Goal: Information Seeking & Learning: Learn about a topic

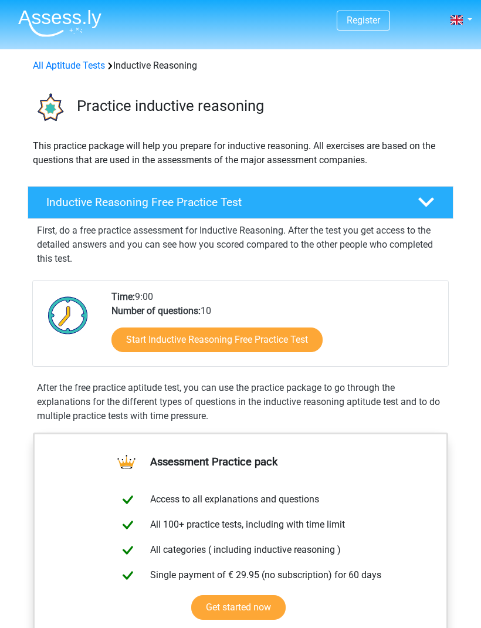
click at [430, 208] on icon at bounding box center [427, 202] width 16 height 16
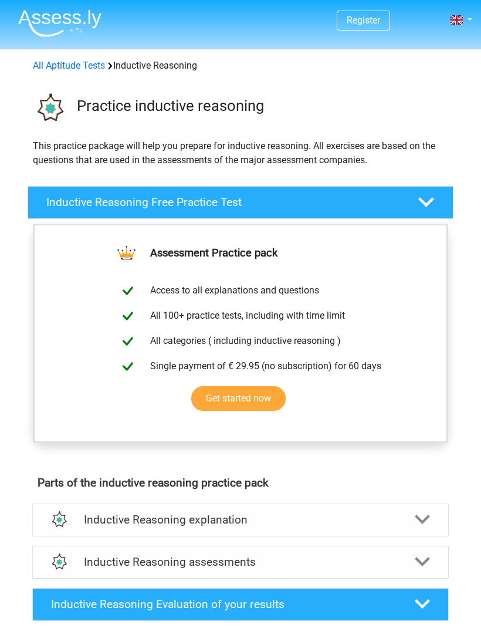
click at [433, 200] on polygon at bounding box center [427, 202] width 16 height 10
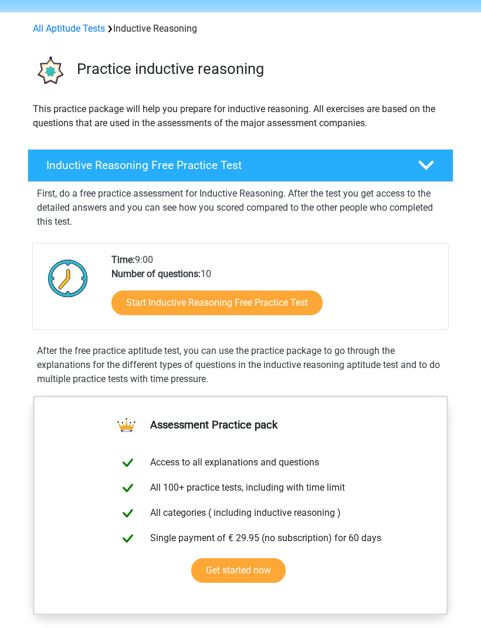
scroll to position [37, 0]
click at [307, 307] on link "Start Inductive Reasoning Free Practice Test" at bounding box center [217, 303] width 211 height 25
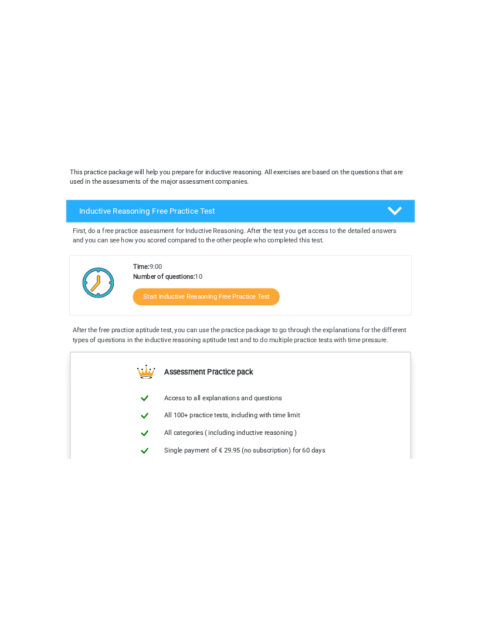
scroll to position [50, 0]
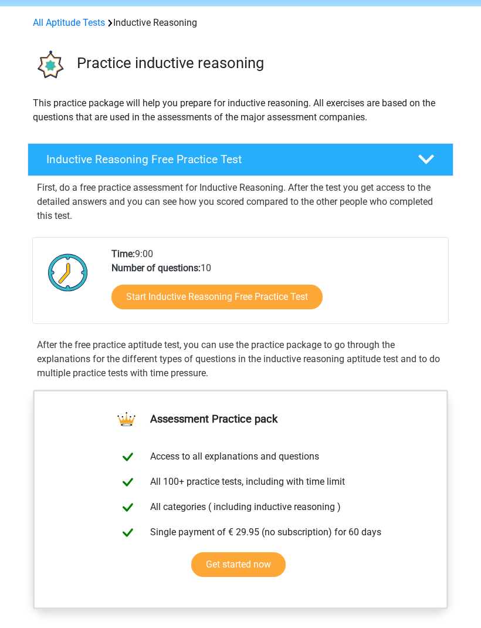
click at [293, 294] on link "Start Inductive Reasoning Free Practice Test" at bounding box center [217, 297] width 211 height 25
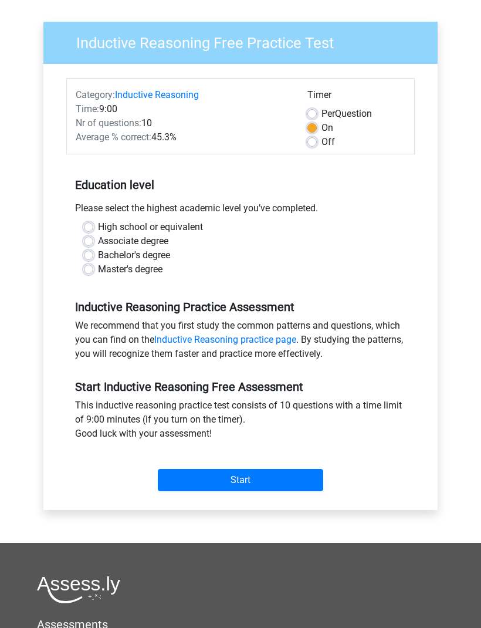
scroll to position [82, 0]
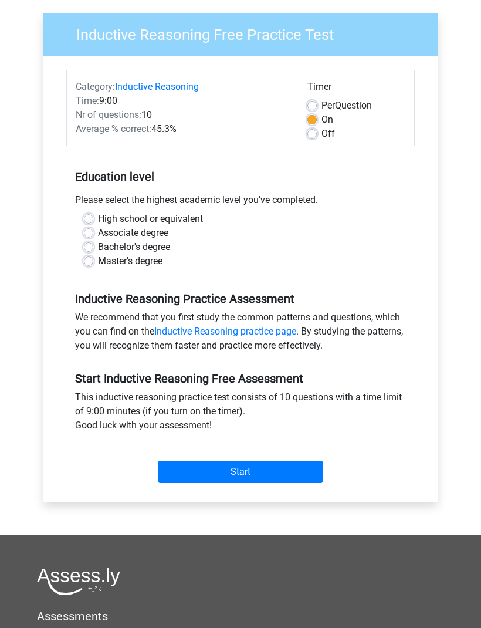
click at [188, 217] on label "High school or equivalent" at bounding box center [150, 220] width 105 height 14
click at [93, 217] on input "High school or equivalent" at bounding box center [88, 219] width 9 height 12
radio input "true"
click at [165, 251] on label "Bachelor's degree" at bounding box center [134, 248] width 72 height 14
click at [93, 251] on input "Bachelor's degree" at bounding box center [88, 247] width 9 height 12
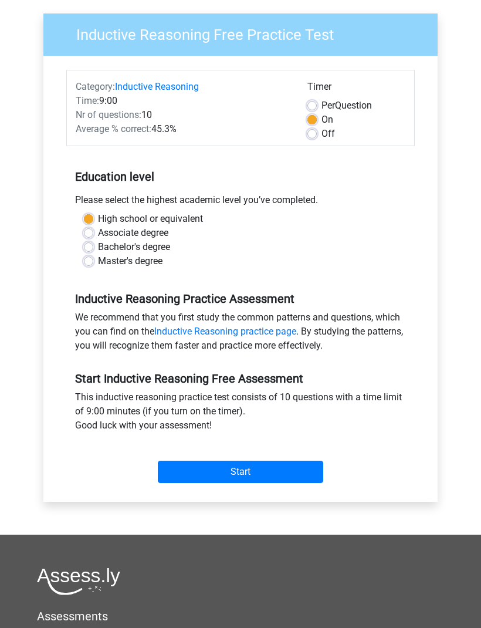
radio input "true"
click at [293, 473] on input "Start" at bounding box center [241, 472] width 166 height 22
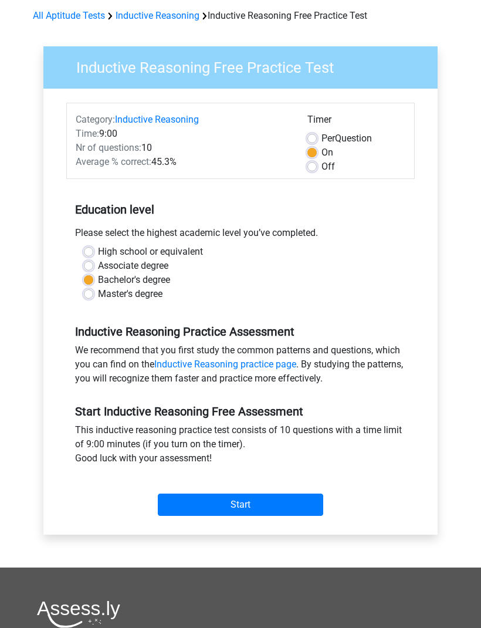
scroll to position [52, 0]
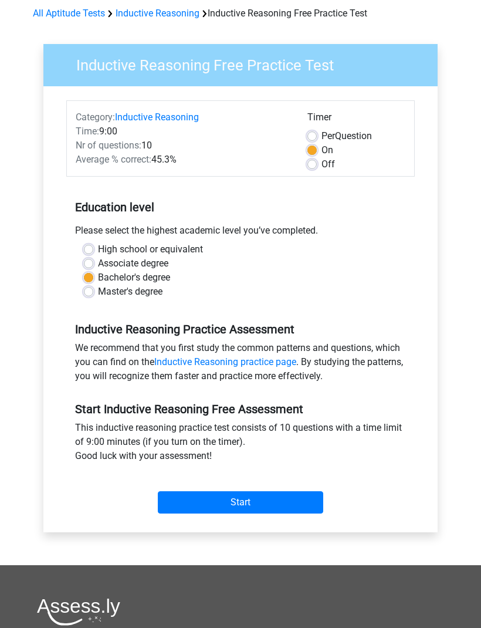
click at [236, 505] on input "Start" at bounding box center [241, 502] width 166 height 22
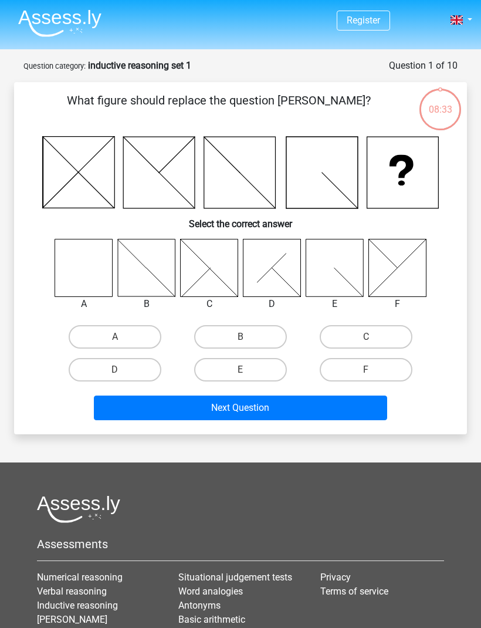
click at [97, 340] on label "A" at bounding box center [115, 336] width 93 height 23
click at [115, 340] on input "A" at bounding box center [119, 341] width 8 height 8
radio input "true"
click at [193, 409] on button "Next Question" at bounding box center [241, 408] width 294 height 25
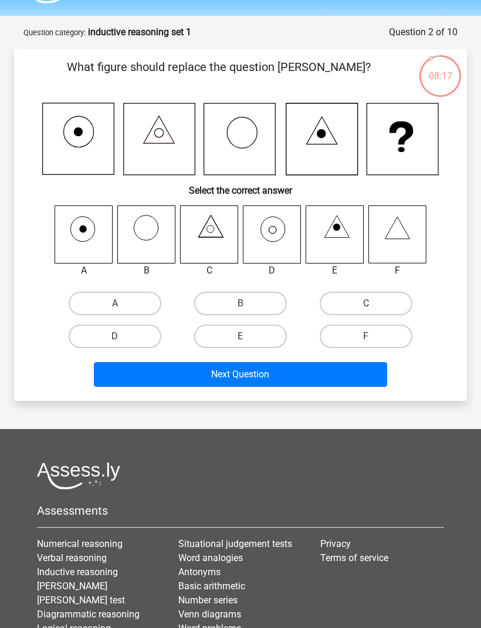
scroll to position [32, 0]
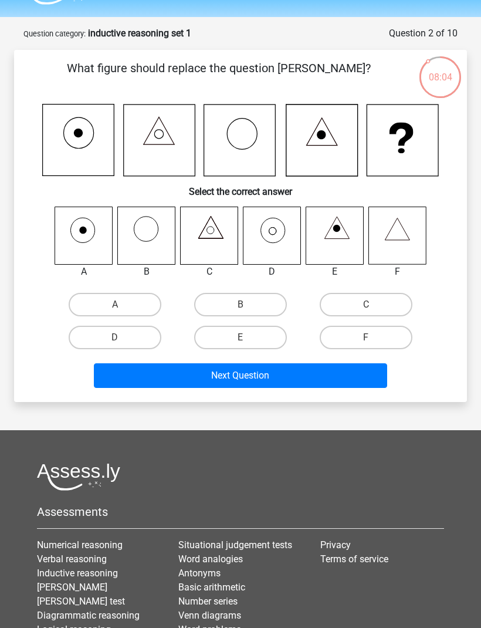
click at [126, 333] on label "D" at bounding box center [115, 337] width 93 height 23
click at [123, 338] on input "D" at bounding box center [119, 342] width 8 height 8
radio input "true"
click at [186, 379] on button "Next Question" at bounding box center [241, 375] width 294 height 25
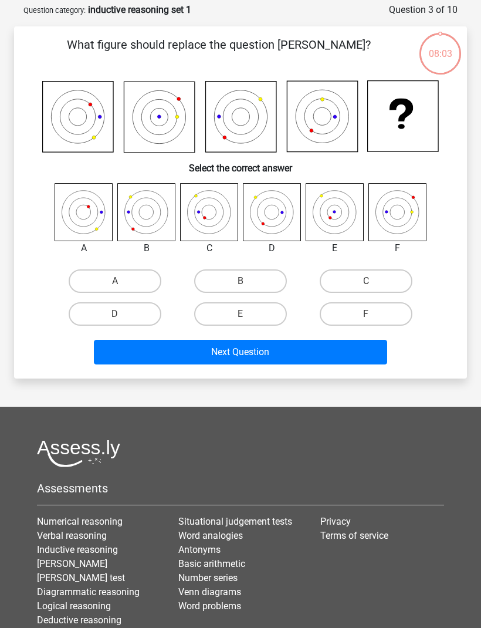
scroll to position [59, 0]
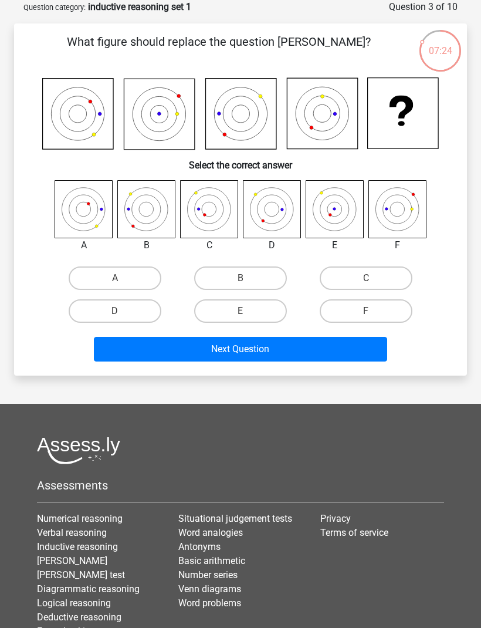
click at [334, 280] on label "C" at bounding box center [366, 278] width 93 height 23
click at [366, 280] on input "C" at bounding box center [370, 282] width 8 height 8
radio input "true"
click at [228, 356] on button "Next Question" at bounding box center [241, 349] width 294 height 25
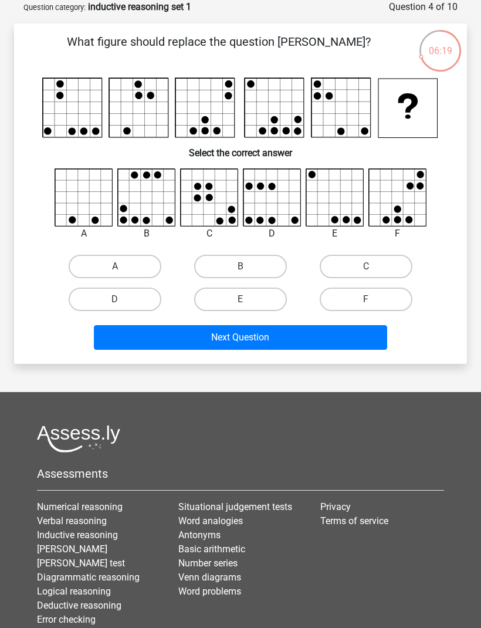
click at [248, 272] on input "B" at bounding box center [245, 271] width 8 height 8
radio input "true"
click at [264, 339] on button "Next Question" at bounding box center [241, 337] width 294 height 25
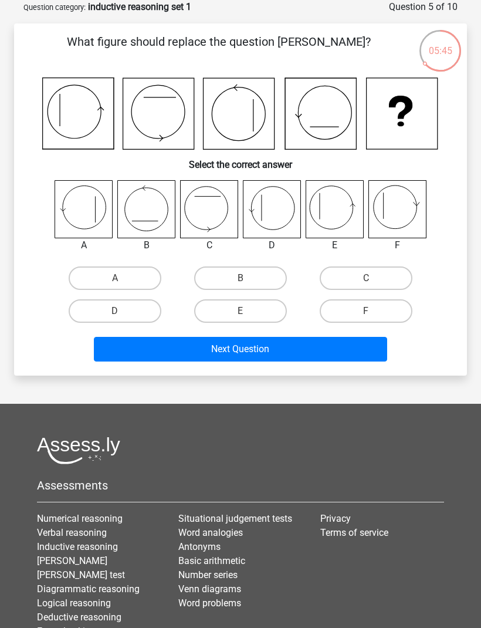
click at [210, 311] on label "E" at bounding box center [240, 310] width 93 height 23
click at [241, 311] on input "E" at bounding box center [245, 315] width 8 height 8
radio input "true"
click at [202, 343] on button "Next Question" at bounding box center [241, 349] width 294 height 25
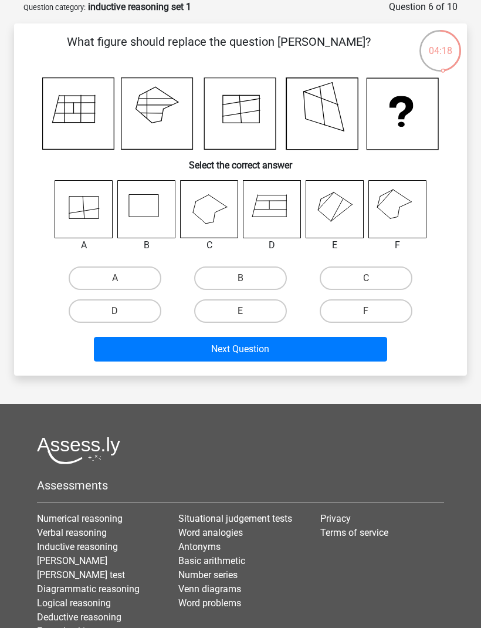
click at [201, 314] on label "E" at bounding box center [240, 310] width 93 height 23
click at [241, 314] on input "E" at bounding box center [245, 315] width 8 height 8
radio input "true"
click at [166, 349] on button "Next Question" at bounding box center [241, 349] width 294 height 25
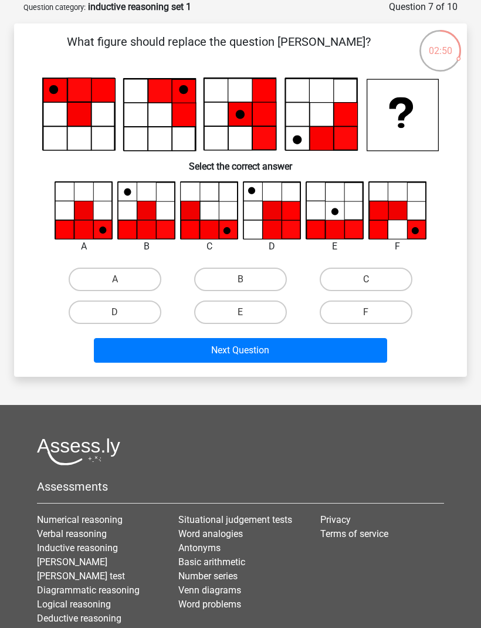
click at [99, 281] on label "A" at bounding box center [115, 279] width 93 height 23
click at [115, 281] on input "A" at bounding box center [119, 283] width 8 height 8
radio input "true"
click at [242, 352] on button "Next Question" at bounding box center [241, 350] width 294 height 25
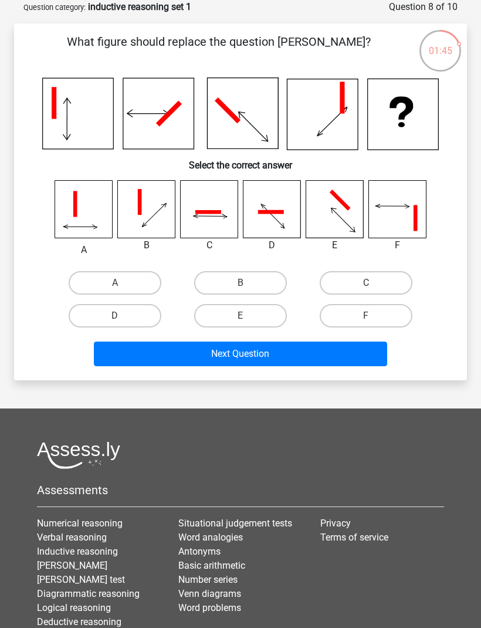
click at [211, 291] on label "B" at bounding box center [240, 282] width 93 height 23
click at [241, 291] on input "B" at bounding box center [245, 287] width 8 height 8
radio input "true"
click at [132, 356] on button "Next Question" at bounding box center [241, 354] width 294 height 25
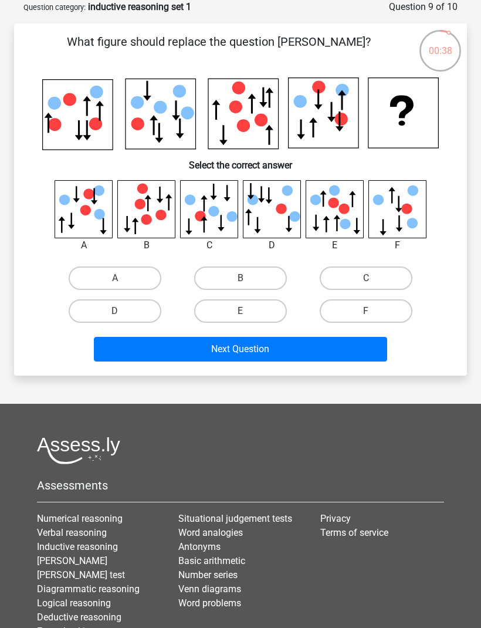
click at [258, 163] on h6 "Select the correct answer" at bounding box center [241, 160] width 416 height 21
click at [340, 278] on label "C" at bounding box center [366, 278] width 93 height 23
click at [366, 278] on input "C" at bounding box center [370, 282] width 8 height 8
radio input "true"
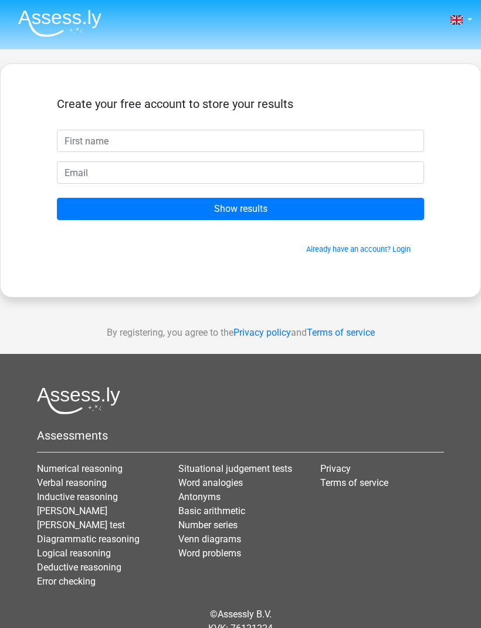
scroll to position [39, 0]
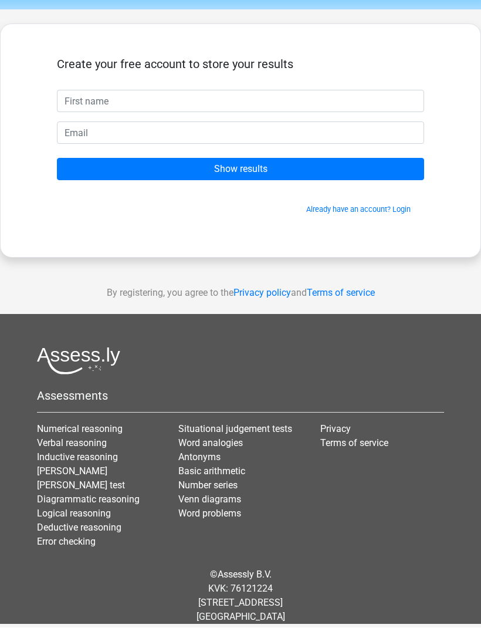
click at [129, 97] on input "text" at bounding box center [240, 101] width 367 height 22
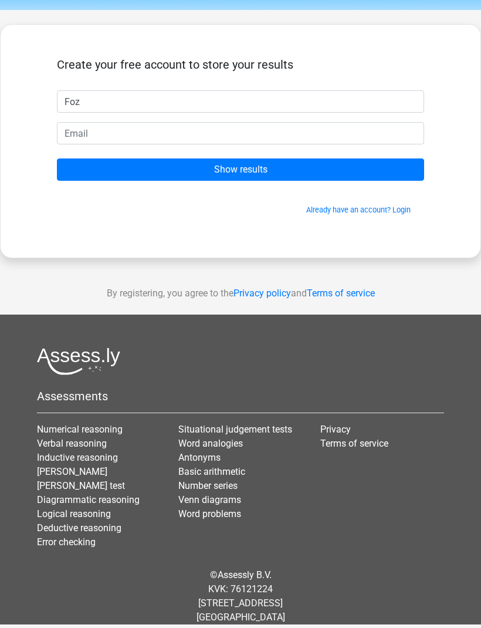
type input "Foz"
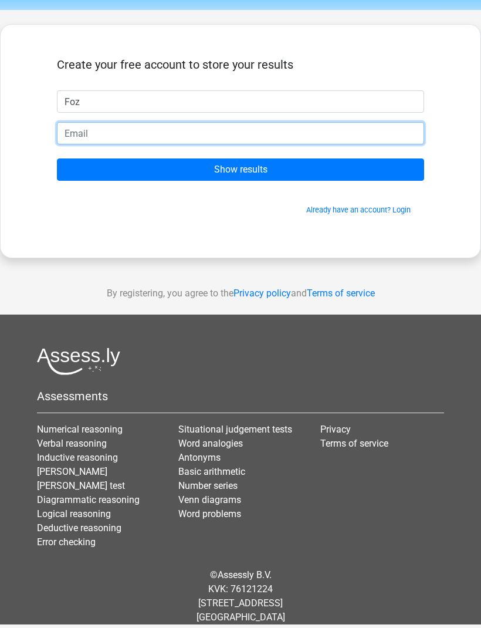
click at [179, 126] on input "email" at bounding box center [240, 133] width 367 height 22
type input "[EMAIL_ADDRESS][DOMAIN_NAME]"
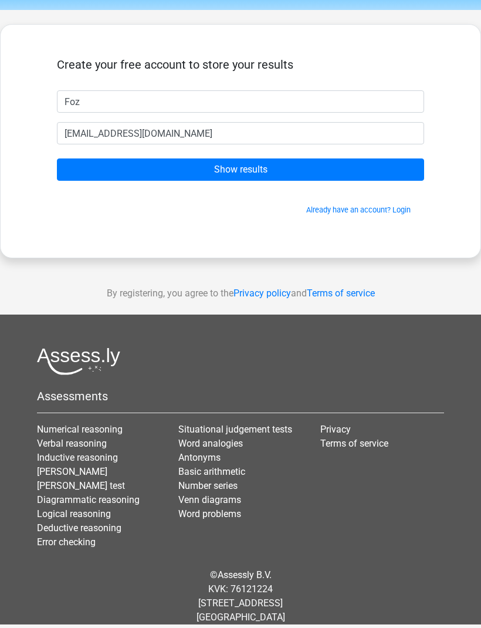
click at [309, 174] on input "Show results" at bounding box center [240, 170] width 367 height 22
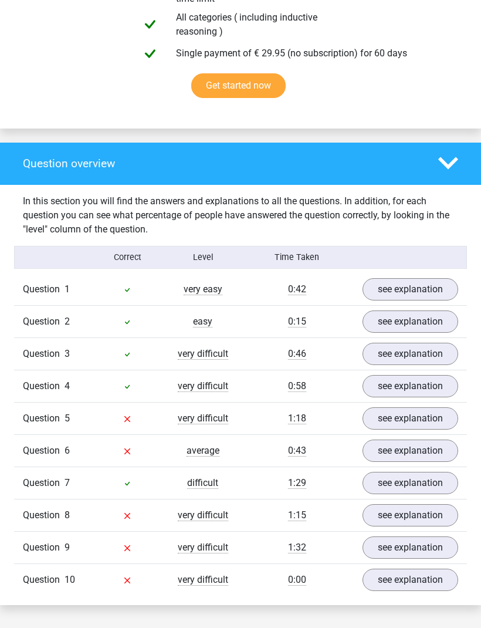
scroll to position [743, 0]
click at [392, 291] on link "see explanation" at bounding box center [411, 289] width 96 height 22
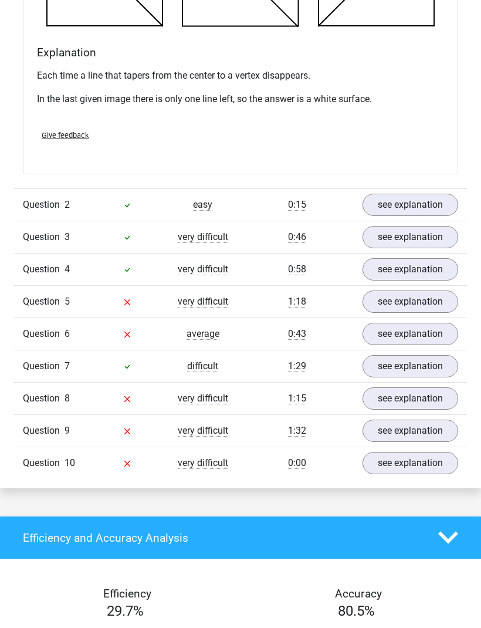
scroll to position [1455, 0]
click at [408, 203] on link "see explanation" at bounding box center [411, 205] width 96 height 22
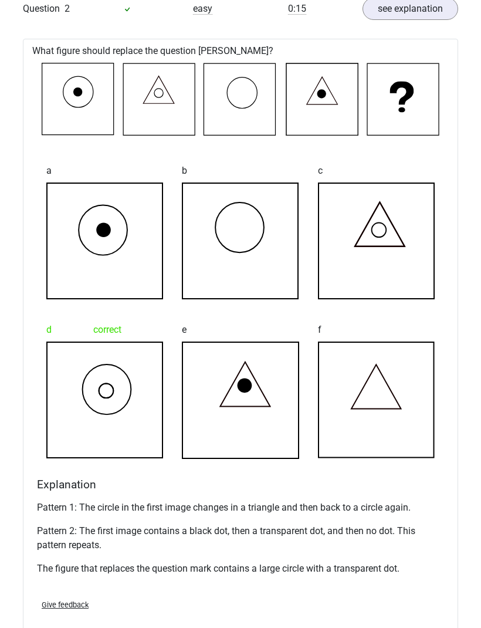
scroll to position [1647, 0]
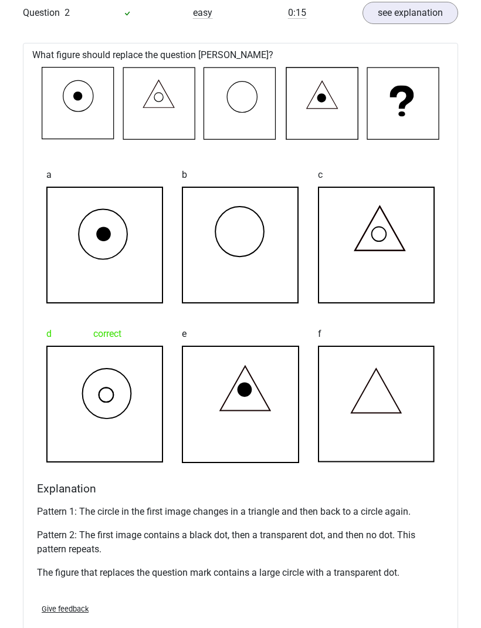
click at [345, 133] on icon at bounding box center [322, 105] width 72 height 72
click at [313, 121] on icon at bounding box center [322, 105] width 72 height 72
click at [410, 113] on icon at bounding box center [403, 105] width 72 height 72
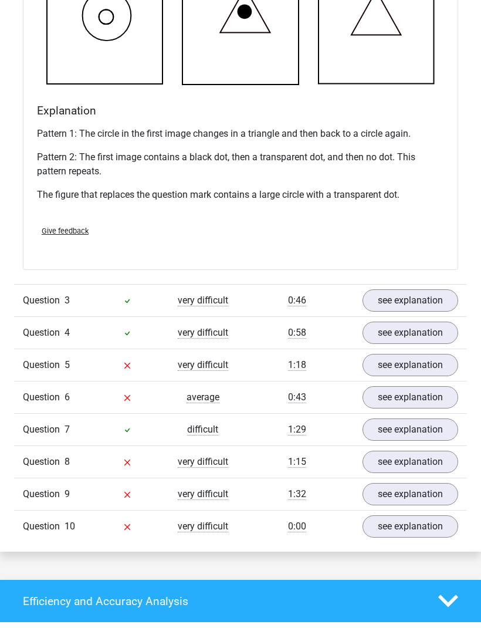
scroll to position [2026, 0]
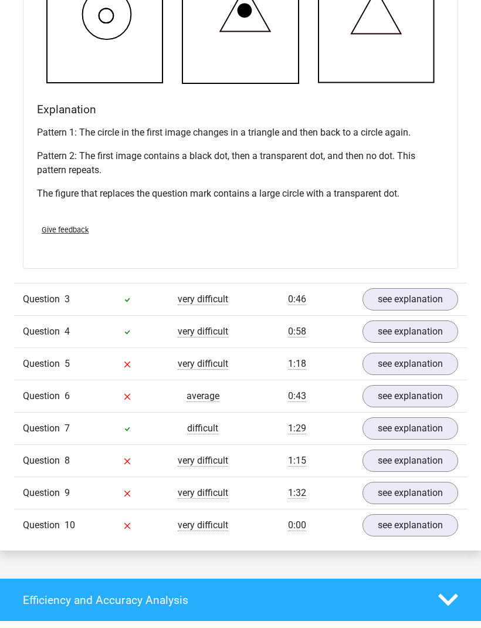
click at [403, 298] on link "see explanation" at bounding box center [411, 300] width 96 height 22
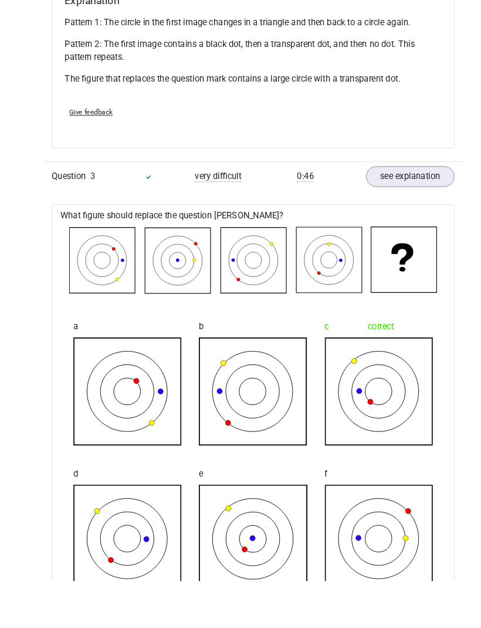
scroll to position [2138, 0]
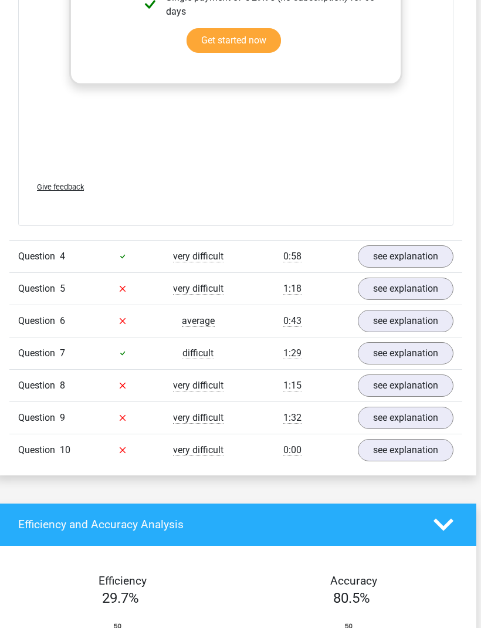
click at [437, 257] on link "see explanation" at bounding box center [406, 257] width 96 height 22
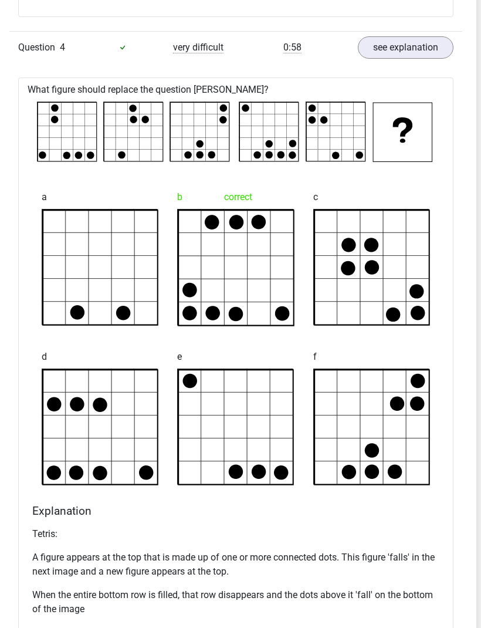
scroll to position [3212, 5]
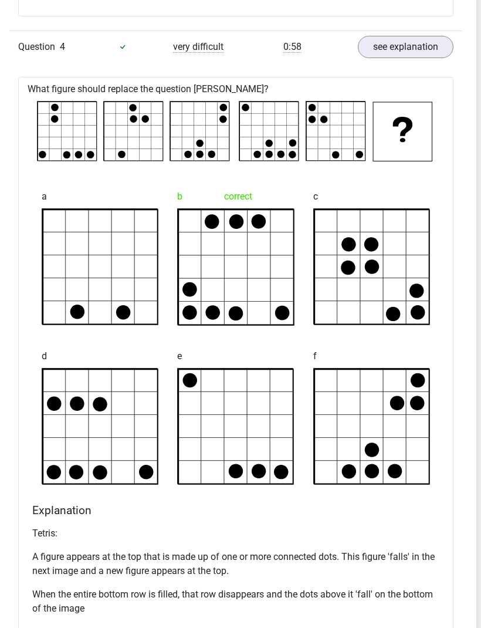
click at [35, 127] on div at bounding box center [236, 132] width 417 height 70
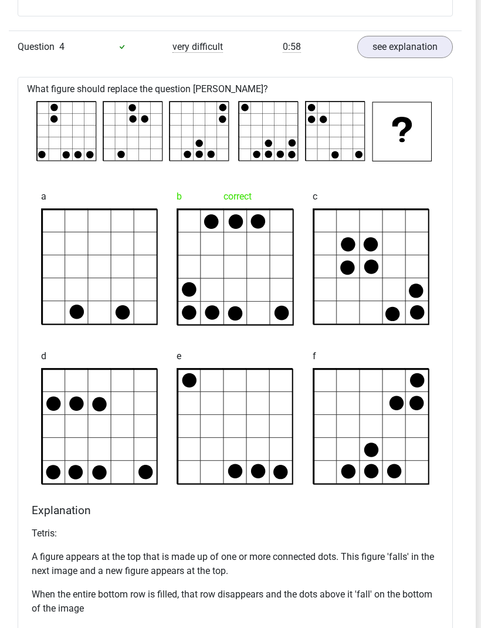
click at [96, 166] on div at bounding box center [236, 132] width 417 height 70
click at [140, 167] on div "What figure should replace the question [PERSON_NAME]?" at bounding box center [236, 380] width 436 height 607
click at [234, 129] on icon at bounding box center [236, 132] width 398 height 61
click at [279, 159] on rect at bounding box center [270, 131] width 59 height 59
click at [143, 164] on div at bounding box center [236, 132] width 417 height 70
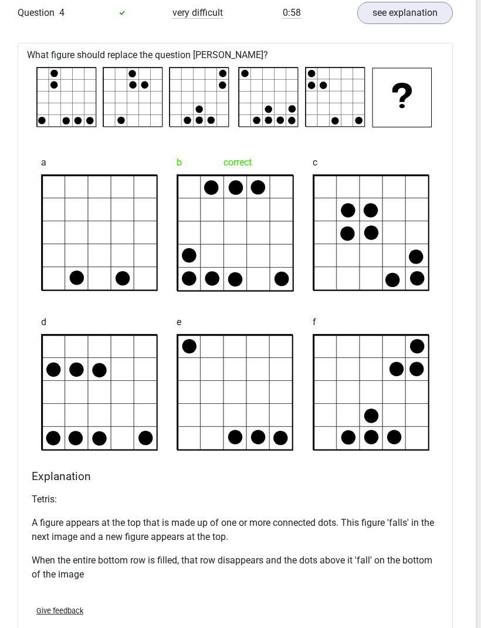
scroll to position [3246, 5]
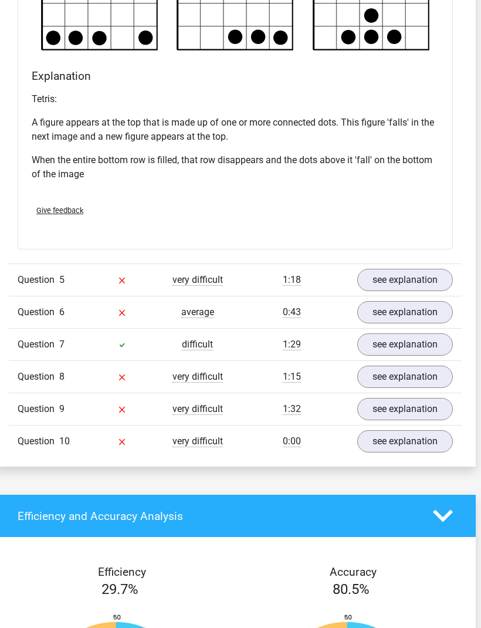
click at [405, 278] on link "see explanation" at bounding box center [406, 280] width 96 height 22
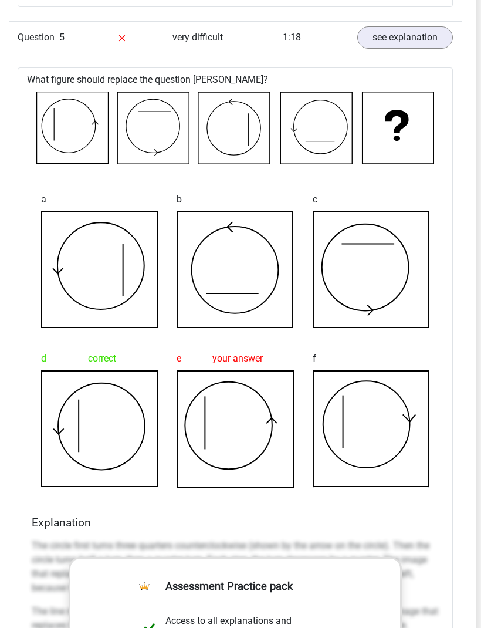
scroll to position [3896, 5]
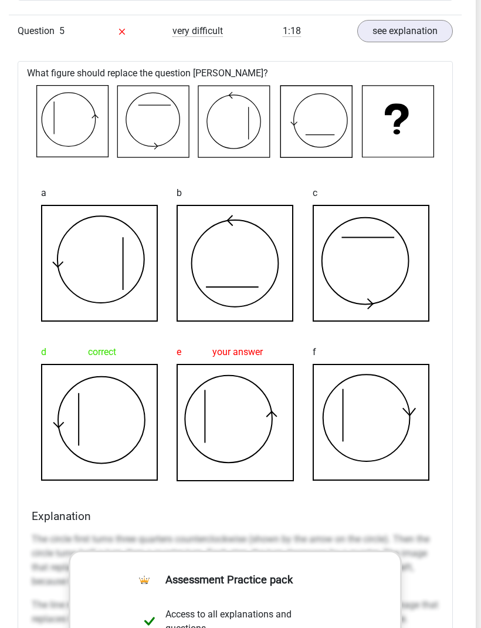
click at [199, 99] on icon at bounding box center [235, 122] width 72 height 72
click at [269, 116] on icon at bounding box center [235, 122] width 72 height 72
click at [242, 72] on div "What figure should replace the question [PERSON_NAME]? a b c d correct" at bounding box center [236, 497] width 436 height 873
click at [293, 143] on icon at bounding box center [317, 122] width 72 height 72
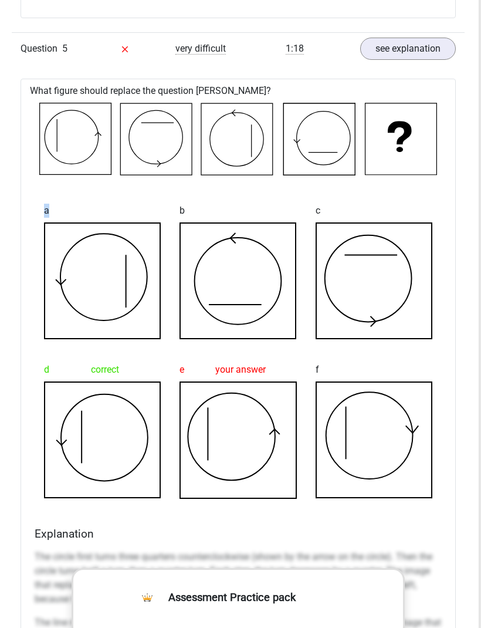
scroll to position [3877, 2]
click at [63, 453] on icon at bounding box center [103, 441] width 116 height 116
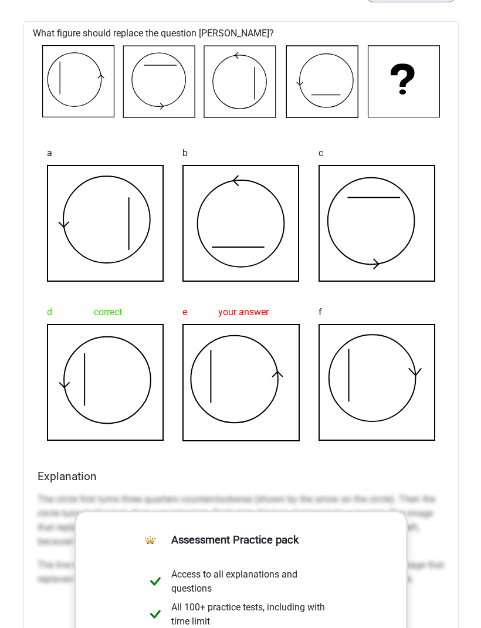
scroll to position [3934, 0]
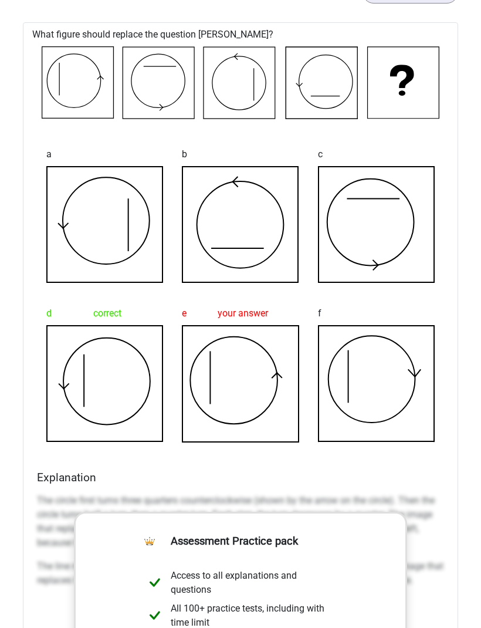
click at [171, 28] on div "What figure should replace the question [PERSON_NAME]? a b c d correct" at bounding box center [241, 459] width 436 height 873
click at [84, 68] on icon at bounding box center [78, 84] width 72 height 72
click at [108, 84] on icon at bounding box center [78, 84] width 72 height 72
click at [248, 104] on icon at bounding box center [240, 84] width 72 height 72
click at [213, 236] on icon at bounding box center [241, 225] width 116 height 116
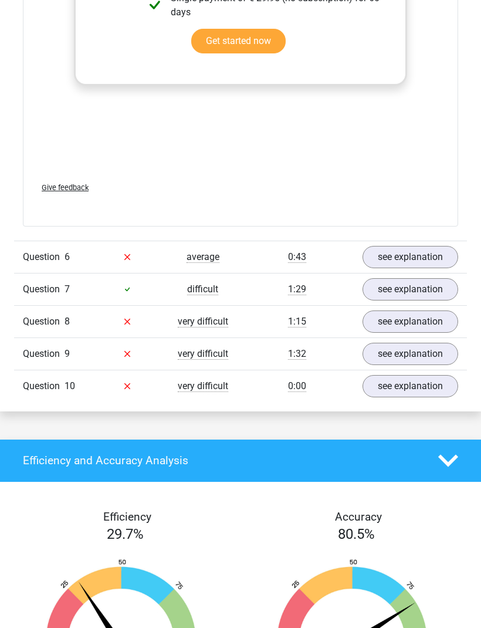
click at [428, 258] on link "see explanation" at bounding box center [411, 258] width 96 height 22
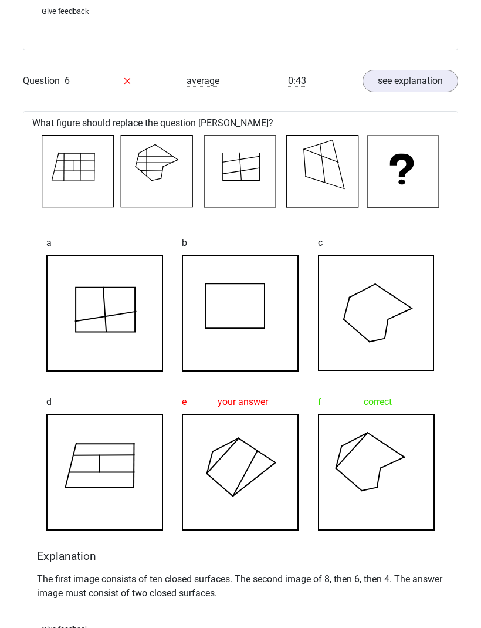
scroll to position [4781, 0]
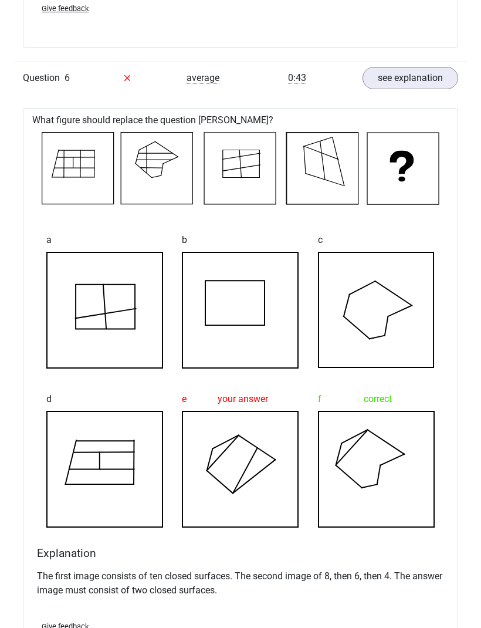
click at [335, 596] on p "The first image consists of ten closed surfaces. The second image of 8, then 6,…" at bounding box center [240, 584] width 407 height 28
click at [143, 608] on div "The first image consists of ten closed surfaces. The second image of 8, then 6,…" at bounding box center [240, 588] width 407 height 47
click at [356, 605] on div "The first image consists of ten closed surfaces. The second image of 8, then 6,…" at bounding box center [240, 588] width 407 height 47
click at [351, 616] on div "Give feedback" at bounding box center [240, 627] width 417 height 30
click at [367, 583] on p "The first image consists of ten closed surfaces. The second image of 8, then 6,…" at bounding box center [240, 584] width 407 height 28
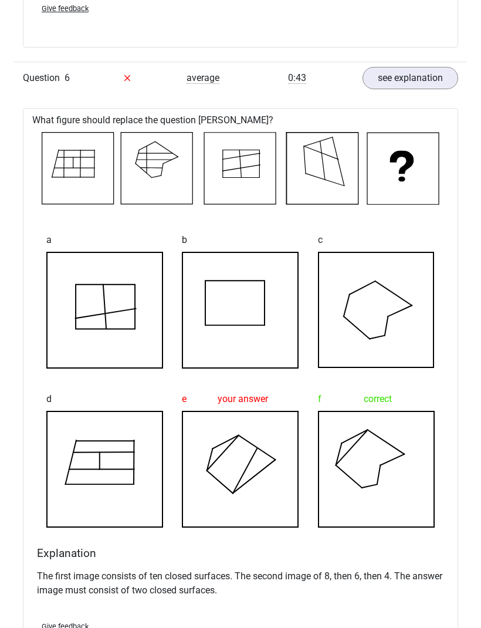
click at [407, 581] on p "The first image consists of ten closed surfaces. The second image of 8, then 6,…" at bounding box center [240, 584] width 407 height 28
click at [321, 592] on p "The first image consists of ten closed surfaces. The second image of 8, then 6,…" at bounding box center [240, 584] width 407 height 28
click at [360, 591] on p "The first image consists of ten closed surfaces. The second image of 8, then 6,…" at bounding box center [240, 584] width 407 height 28
click at [394, 587] on p "The first image consists of ten closed surfaces. The second image of 8, then 6,…" at bounding box center [240, 584] width 407 height 28
click at [442, 581] on p "The first image consists of ten closed surfaces. The second image of 8, then 6,…" at bounding box center [240, 584] width 407 height 28
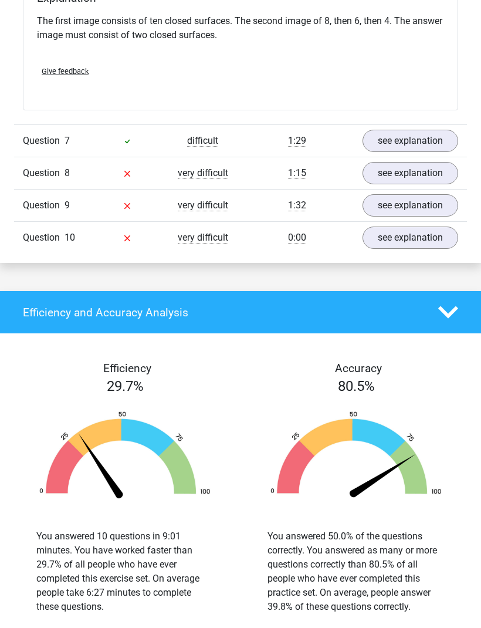
scroll to position [5343, 0]
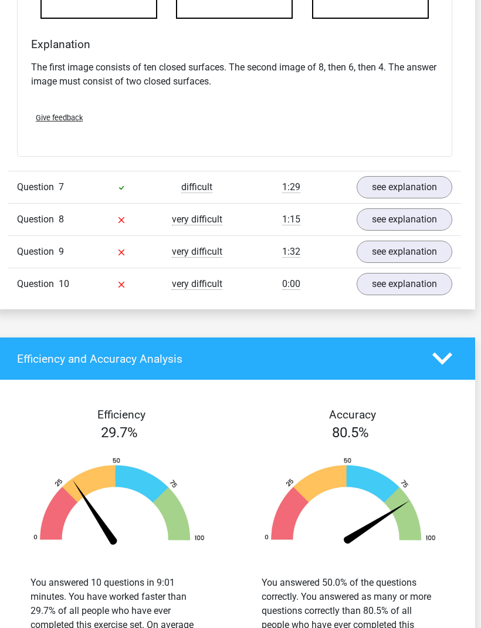
click at [421, 183] on link "see explanation" at bounding box center [405, 187] width 96 height 22
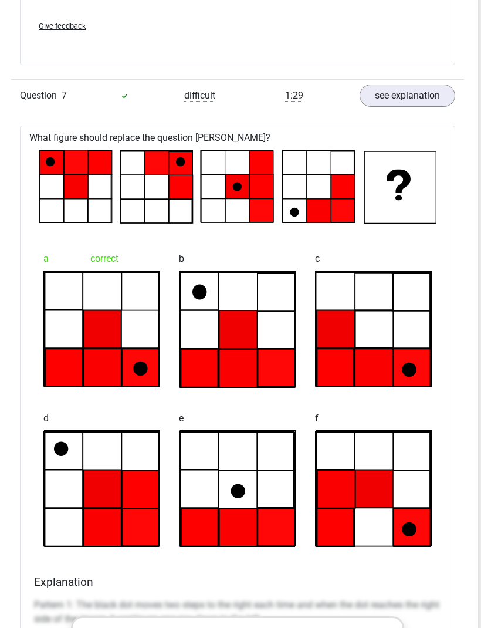
scroll to position [5382, 0]
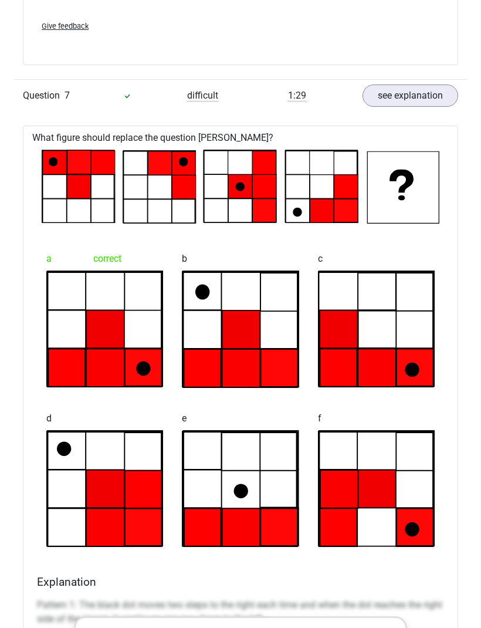
click at [76, 380] on icon at bounding box center [66, 369] width 37 height 38
click at [257, 221] on icon at bounding box center [264, 211] width 24 height 24
click at [55, 174] on icon at bounding box center [78, 188] width 72 height 72
click at [143, 386] on icon at bounding box center [143, 369] width 37 height 38
click at [203, 289] on icon at bounding box center [202, 292] width 14 height 15
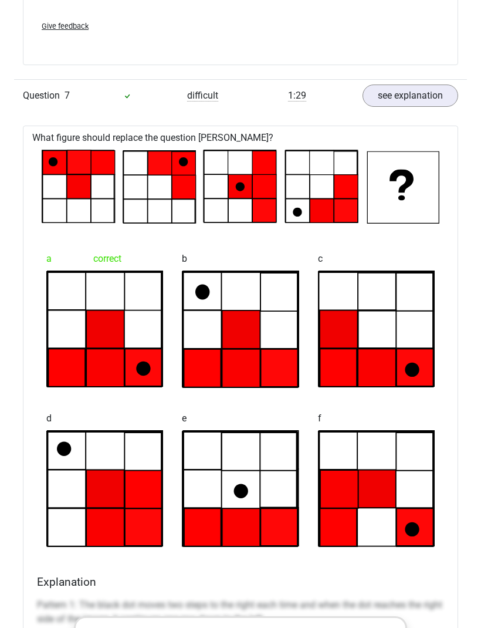
click at [150, 392] on div "a correct" at bounding box center [105, 317] width 136 height 159
click at [263, 206] on icon at bounding box center [264, 211] width 24 height 24
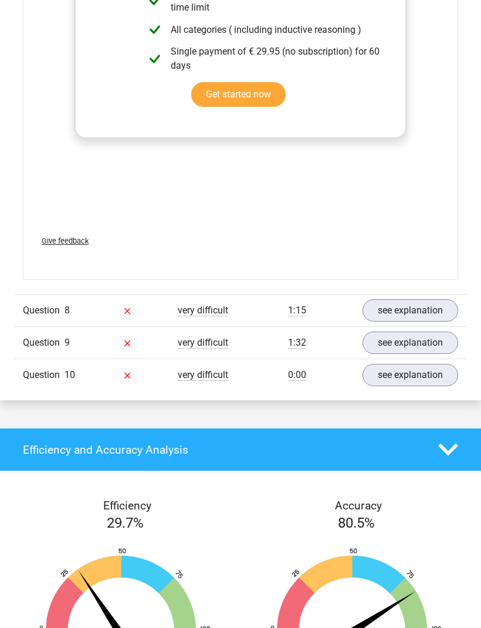
scroll to position [6172, 0]
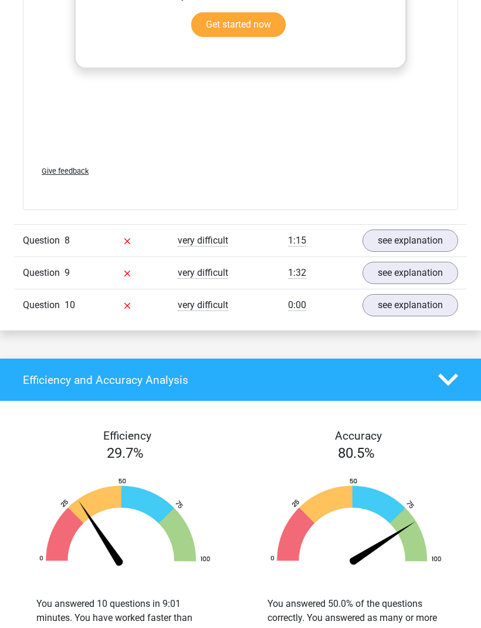
click at [404, 235] on link "see explanation" at bounding box center [411, 241] width 96 height 22
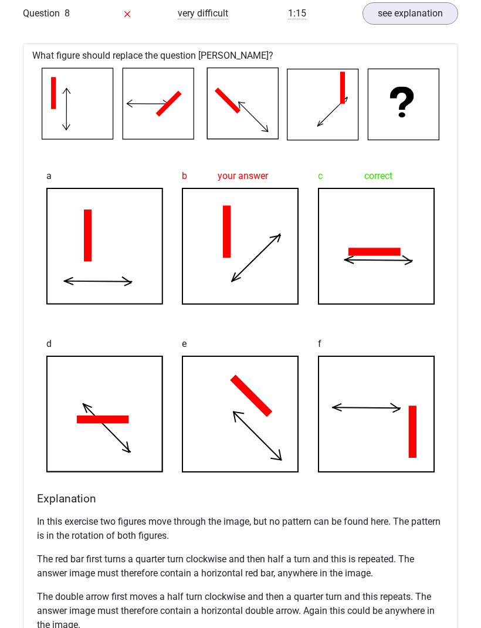
scroll to position [6398, 0]
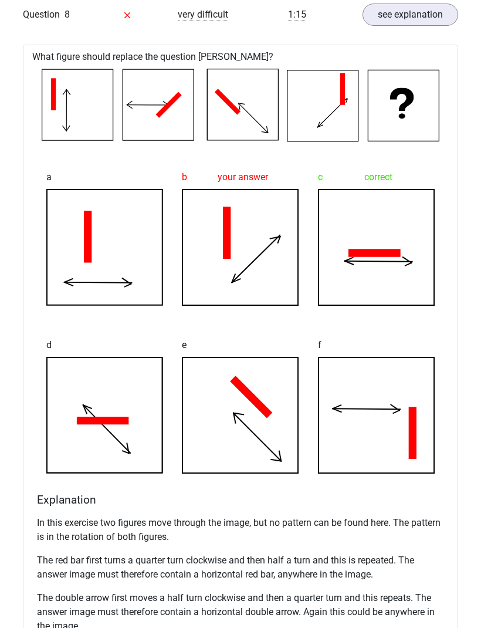
click at [143, 554] on p "The red bar first turns a quarter turn clockwise and then half a turn and this …" at bounding box center [240, 568] width 407 height 28
click at [288, 562] on p "The red bar first turns a quarter turn clockwise and then half a turn and this …" at bounding box center [240, 568] width 407 height 28
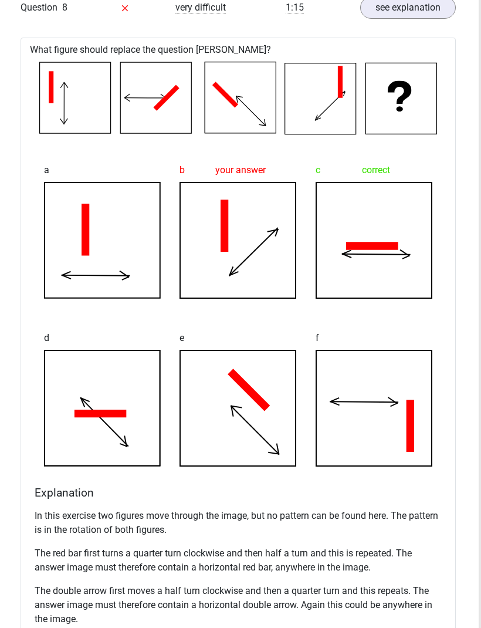
scroll to position [6426, 4]
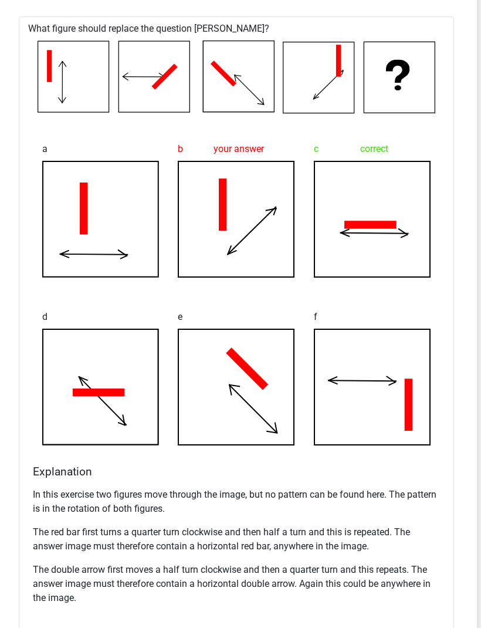
click at [312, 545] on p "The red bar first turns a quarter turn clockwise and then half a turn and this …" at bounding box center [236, 540] width 407 height 28
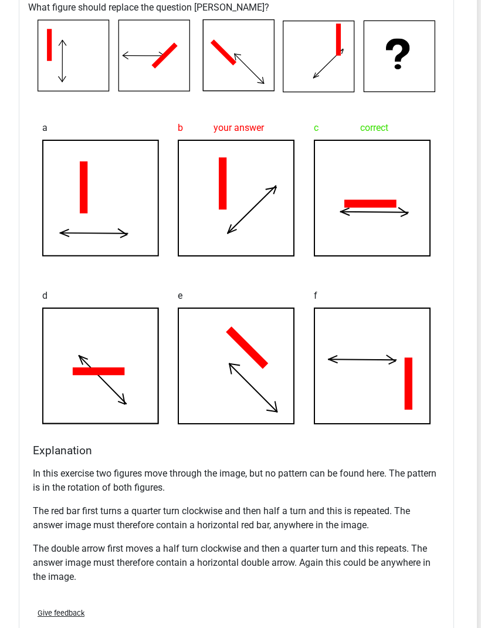
scroll to position [6452, 4]
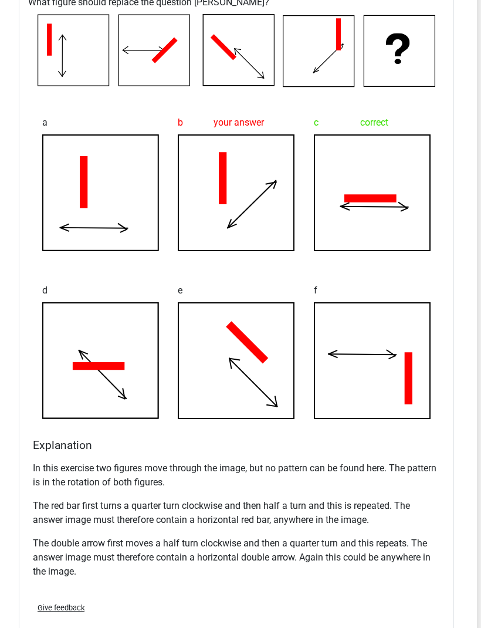
click at [229, 64] on icon at bounding box center [239, 50] width 71 height 71
click at [144, 69] on icon at bounding box center [154, 51] width 71 height 71
click at [143, 70] on icon at bounding box center [154, 51] width 71 height 71
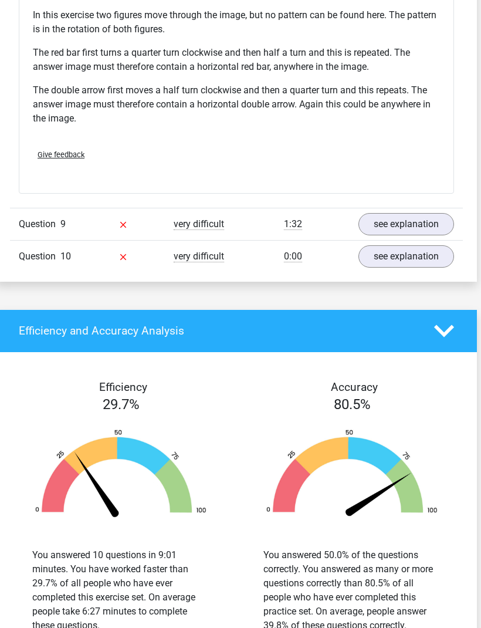
click at [401, 220] on link "see explanation" at bounding box center [407, 224] width 96 height 22
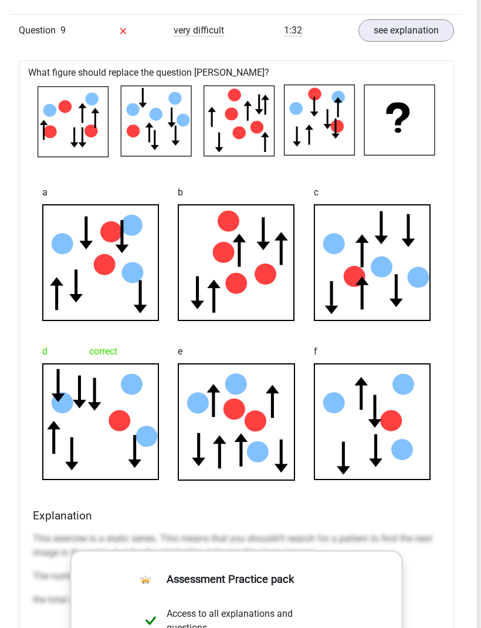
scroll to position [7100, 4]
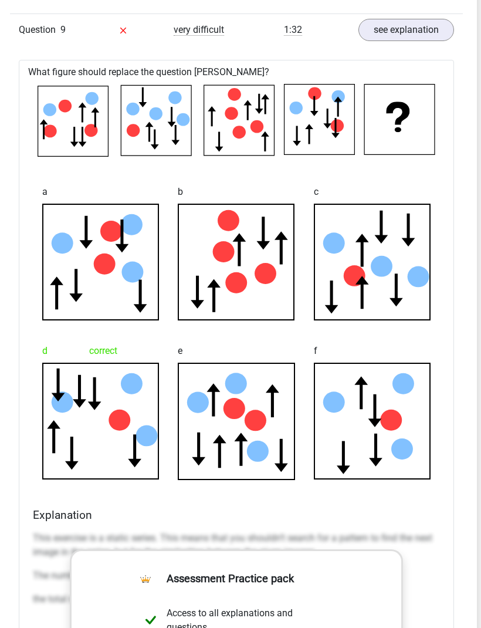
click at [79, 156] on div at bounding box center [237, 120] width 417 height 82
click at [162, 162] on div "What figure should replace the question [PERSON_NAME]? a" at bounding box center [237, 496] width 436 height 873
click at [140, 113] on icon at bounding box center [157, 120] width 70 height 70
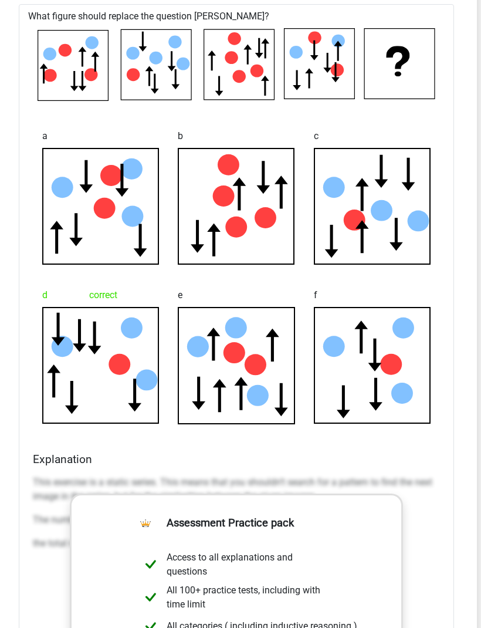
scroll to position [7155, 4]
click at [126, 373] on icon at bounding box center [101, 366] width 116 height 116
click at [60, 392] on icon at bounding box center [101, 366] width 116 height 116
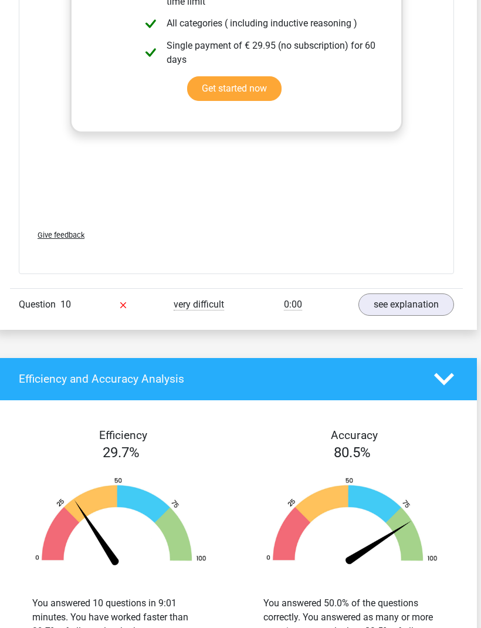
click at [396, 305] on link "see explanation" at bounding box center [407, 305] width 96 height 22
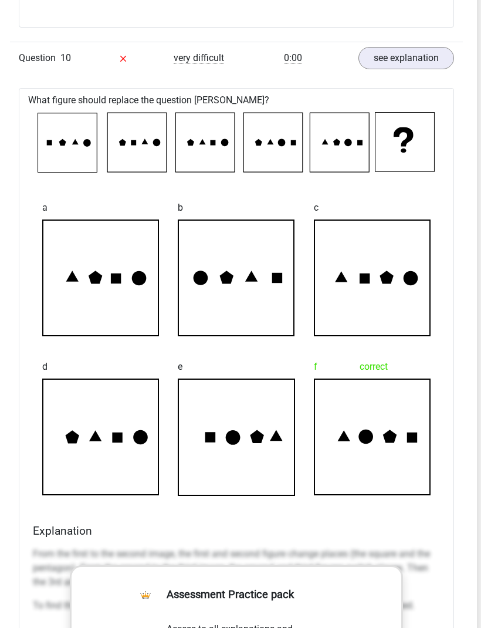
scroll to position [8007, 4]
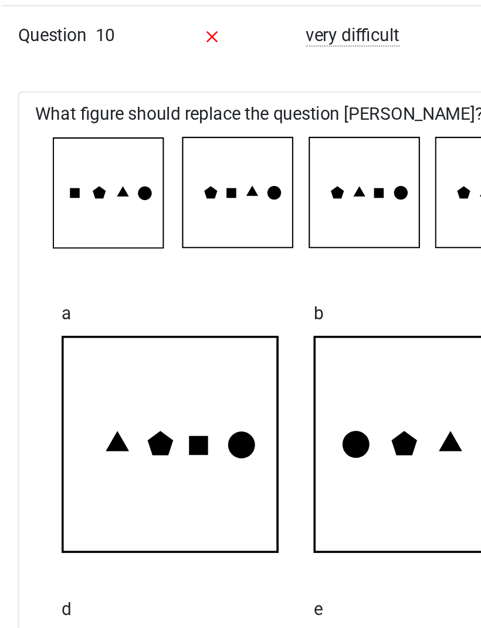
click at [85, 112] on icon at bounding box center [68, 141] width 59 height 59
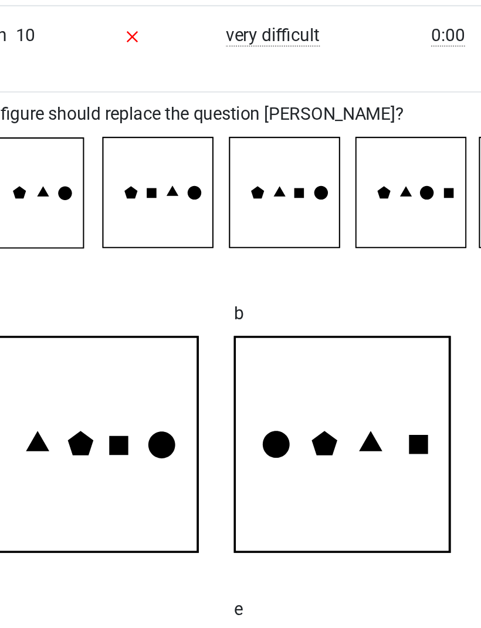
click at [108, 112] on icon at bounding box center [137, 141] width 59 height 59
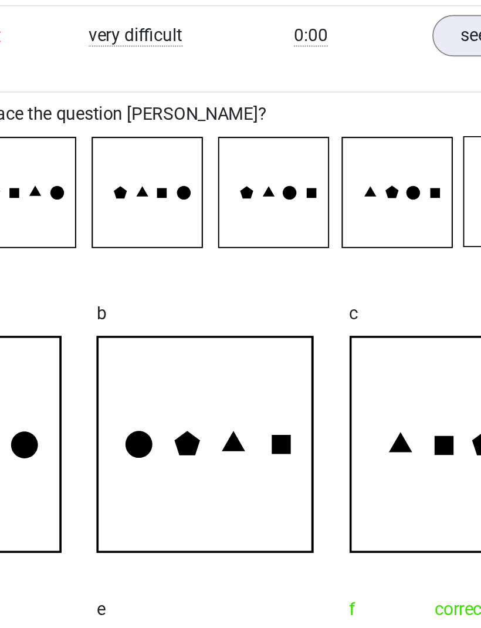
click at [311, 114] on icon at bounding box center [340, 141] width 59 height 59
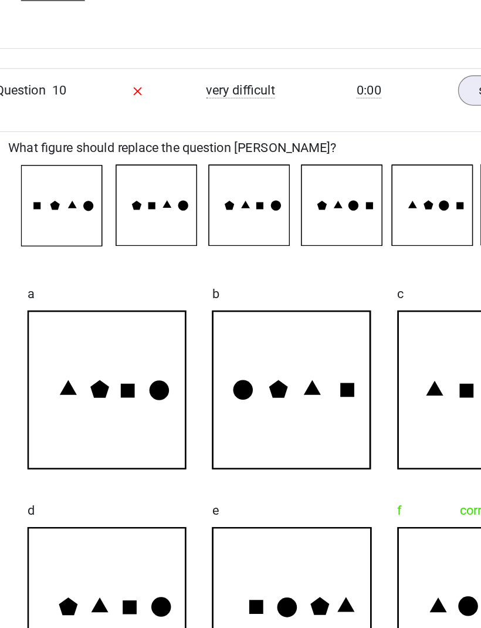
scroll to position [7997, 4]
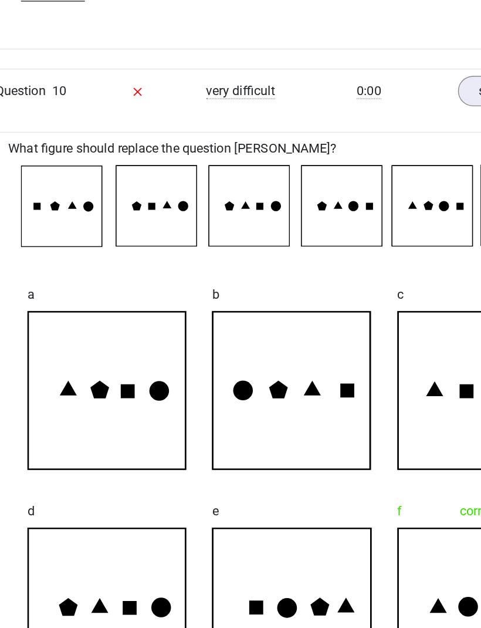
click at [39, 160] on icon at bounding box center [68, 151] width 59 height 59
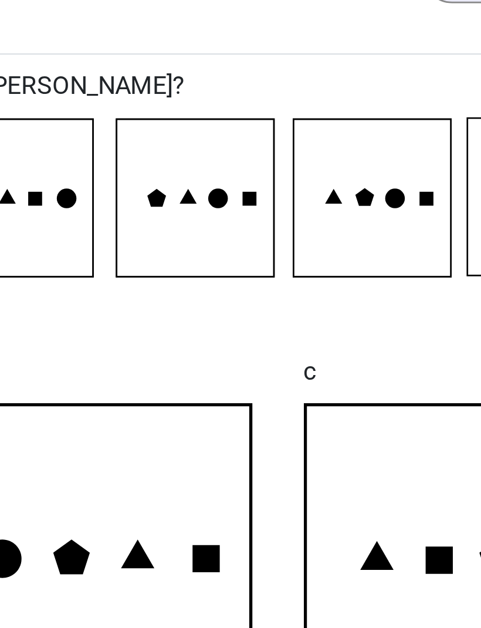
click at [245, 122] on icon at bounding box center [274, 151] width 59 height 59
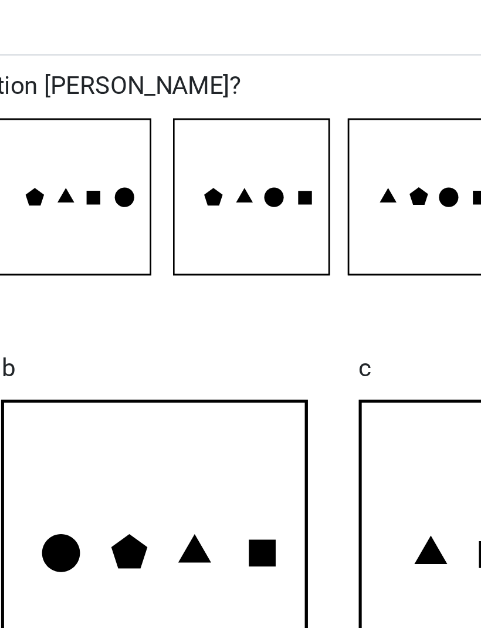
click at [177, 122] on icon at bounding box center [206, 151] width 59 height 59
click at [245, 122] on icon at bounding box center [274, 151] width 59 height 59
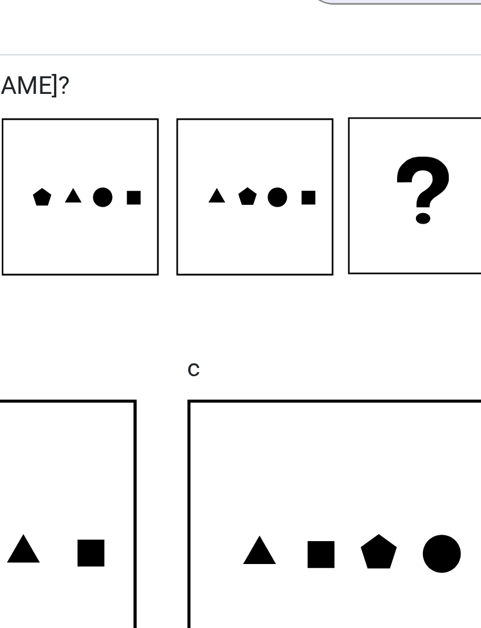
click at [245, 122] on icon at bounding box center [274, 151] width 59 height 59
click at [311, 122] on icon at bounding box center [340, 151] width 59 height 59
click at [29, 116] on div at bounding box center [237, 151] width 417 height 70
click at [245, 122] on icon at bounding box center [274, 151] width 59 height 59
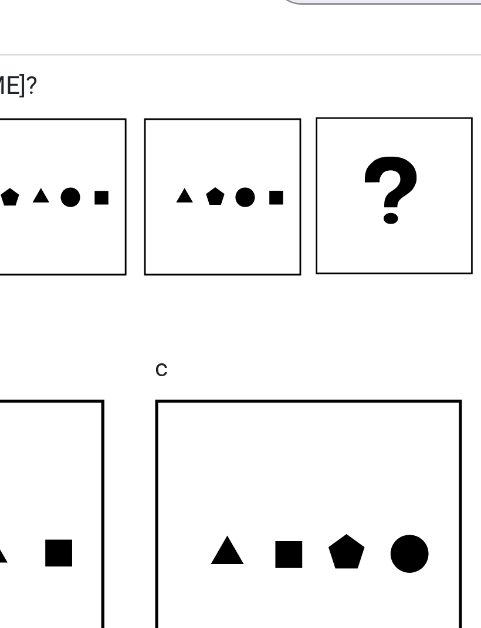
click at [311, 122] on icon at bounding box center [340, 151] width 59 height 59
click at [305, 195] on div "c" at bounding box center [373, 274] width 136 height 159
click at [311, 122] on icon at bounding box center [340, 151] width 59 height 59
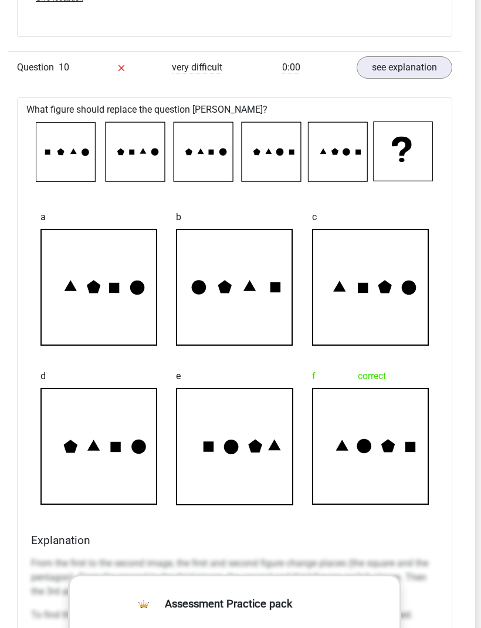
scroll to position [8013, 6]
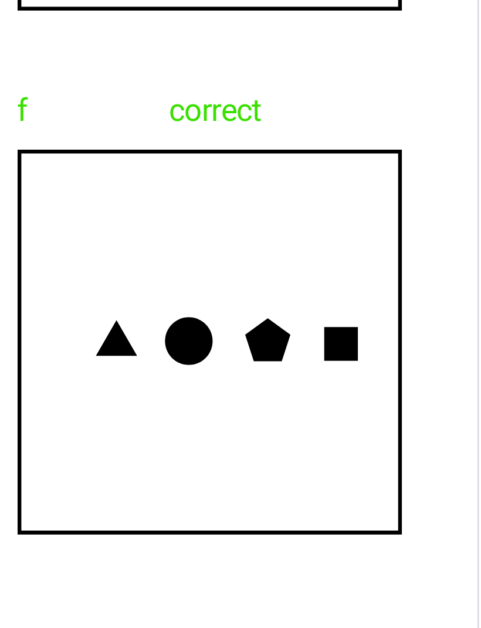
click at [313, 372] on icon at bounding box center [371, 430] width 116 height 116
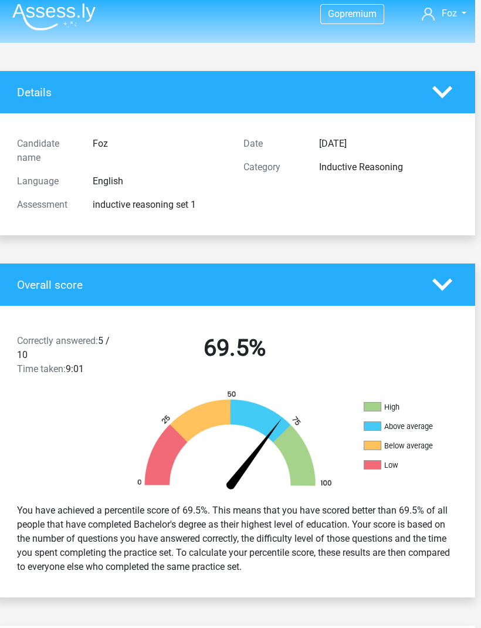
scroll to position [6, 6]
